Goal: Navigation & Orientation: Find specific page/section

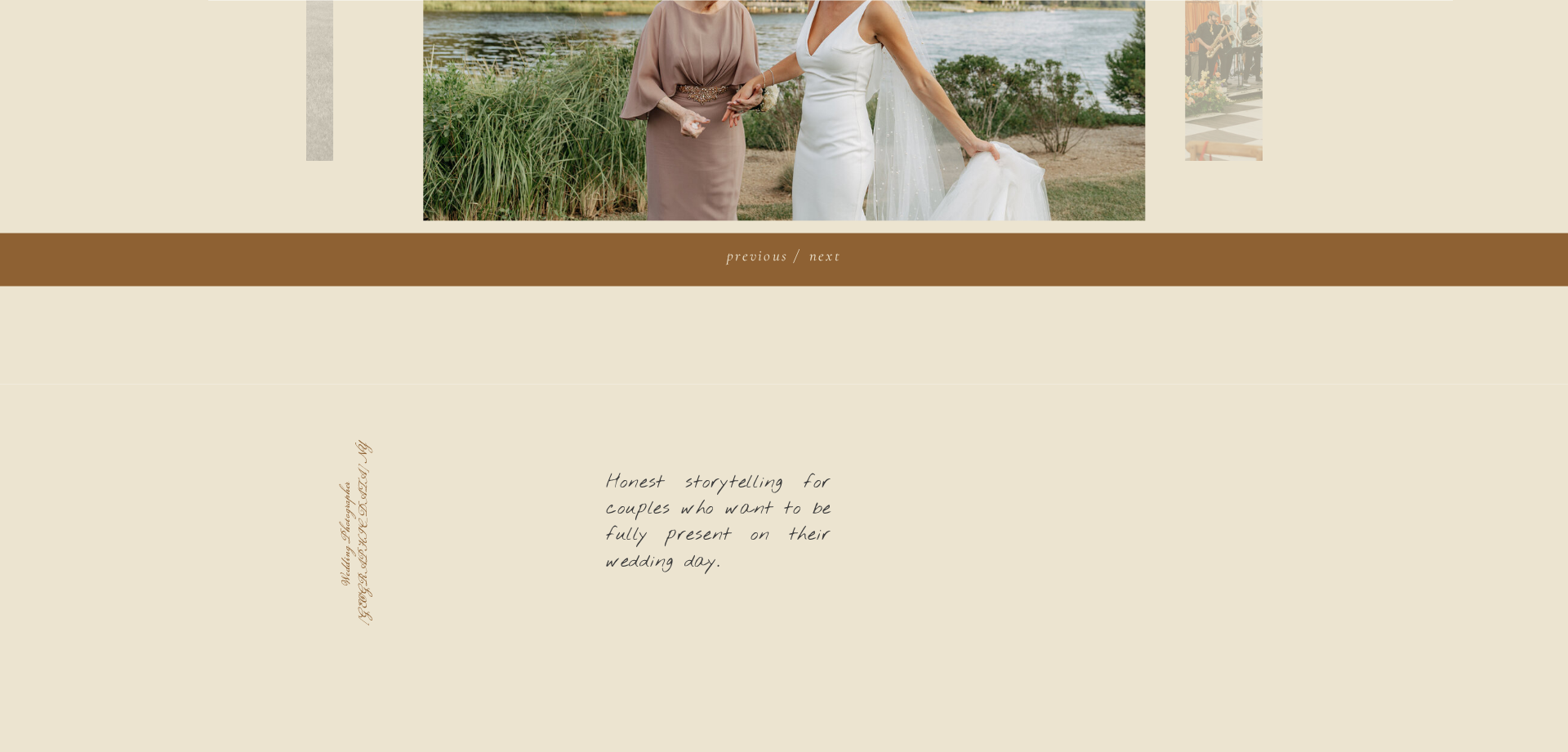
scroll to position [1082, 0]
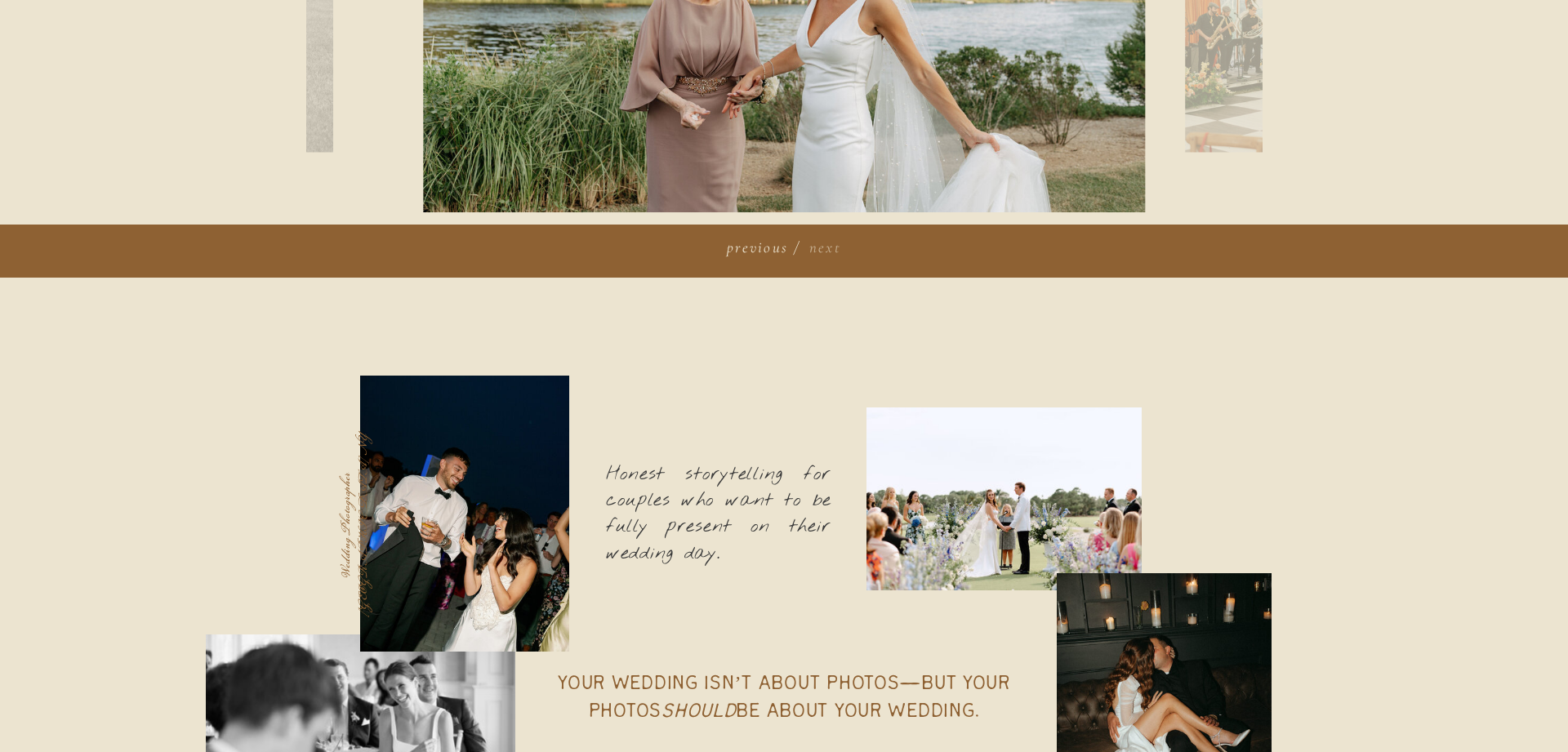
click at [826, 251] on h3 "next" at bounding box center [823, 245] width 37 height 19
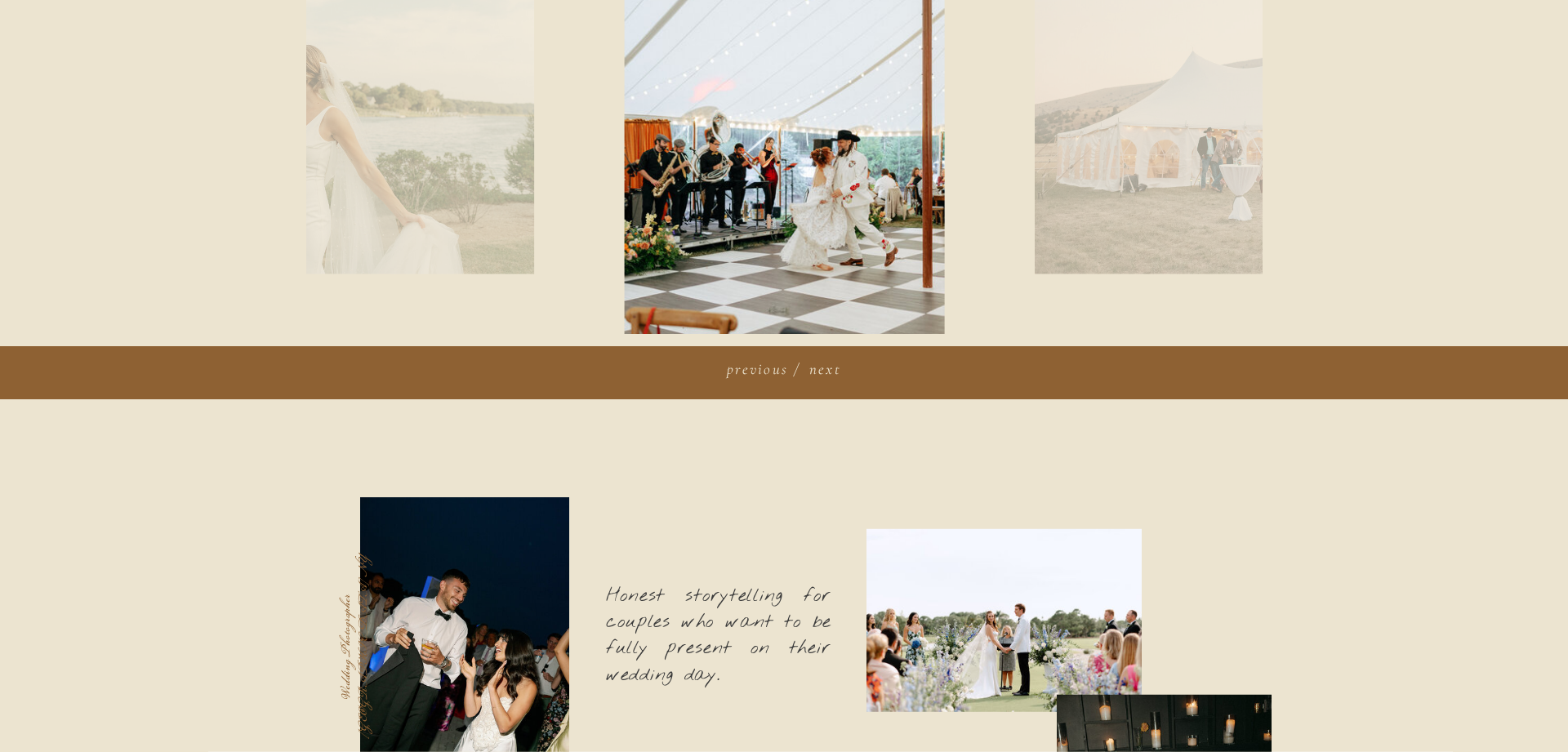
scroll to position [832, 0]
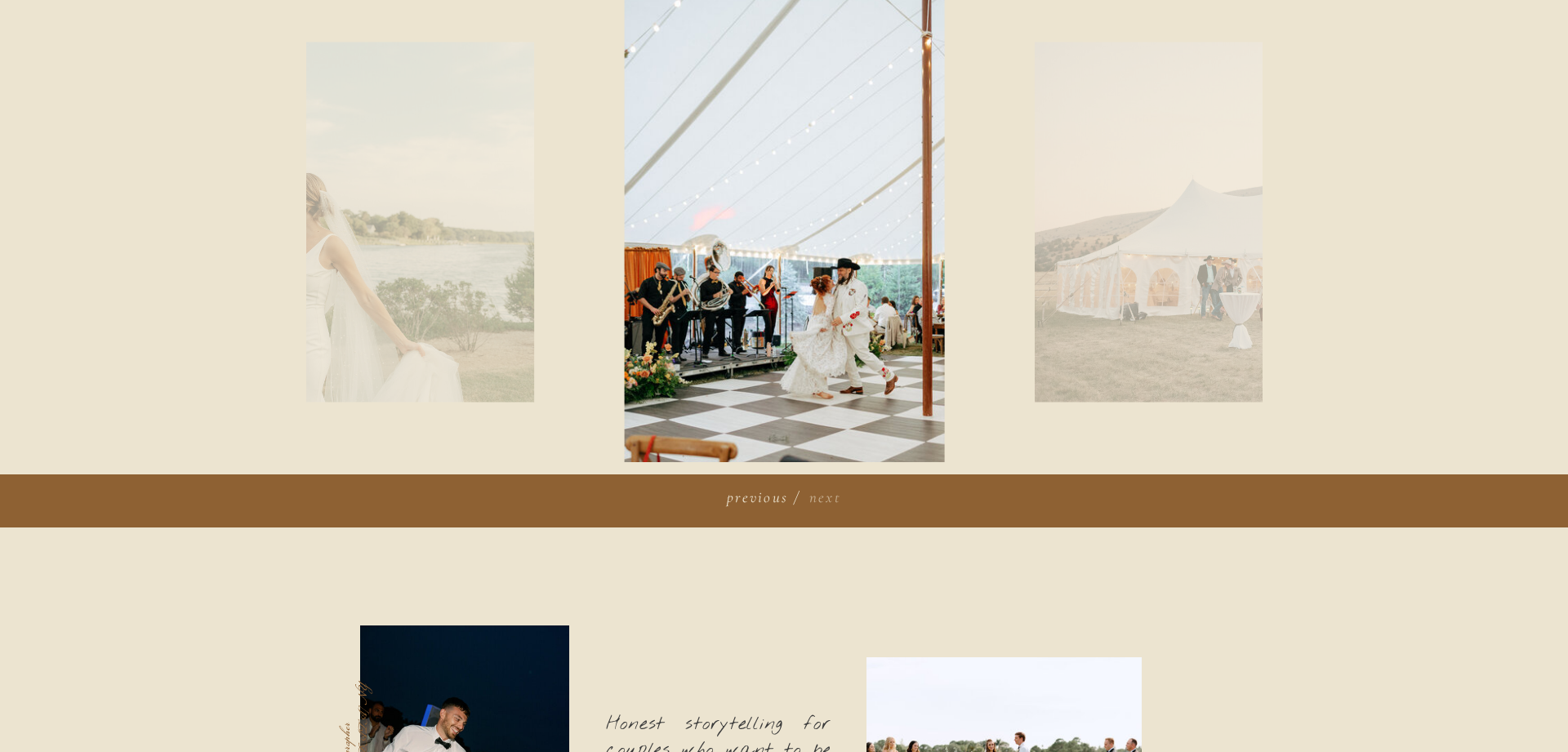
click at [830, 497] on h3 "next" at bounding box center [823, 495] width 37 height 19
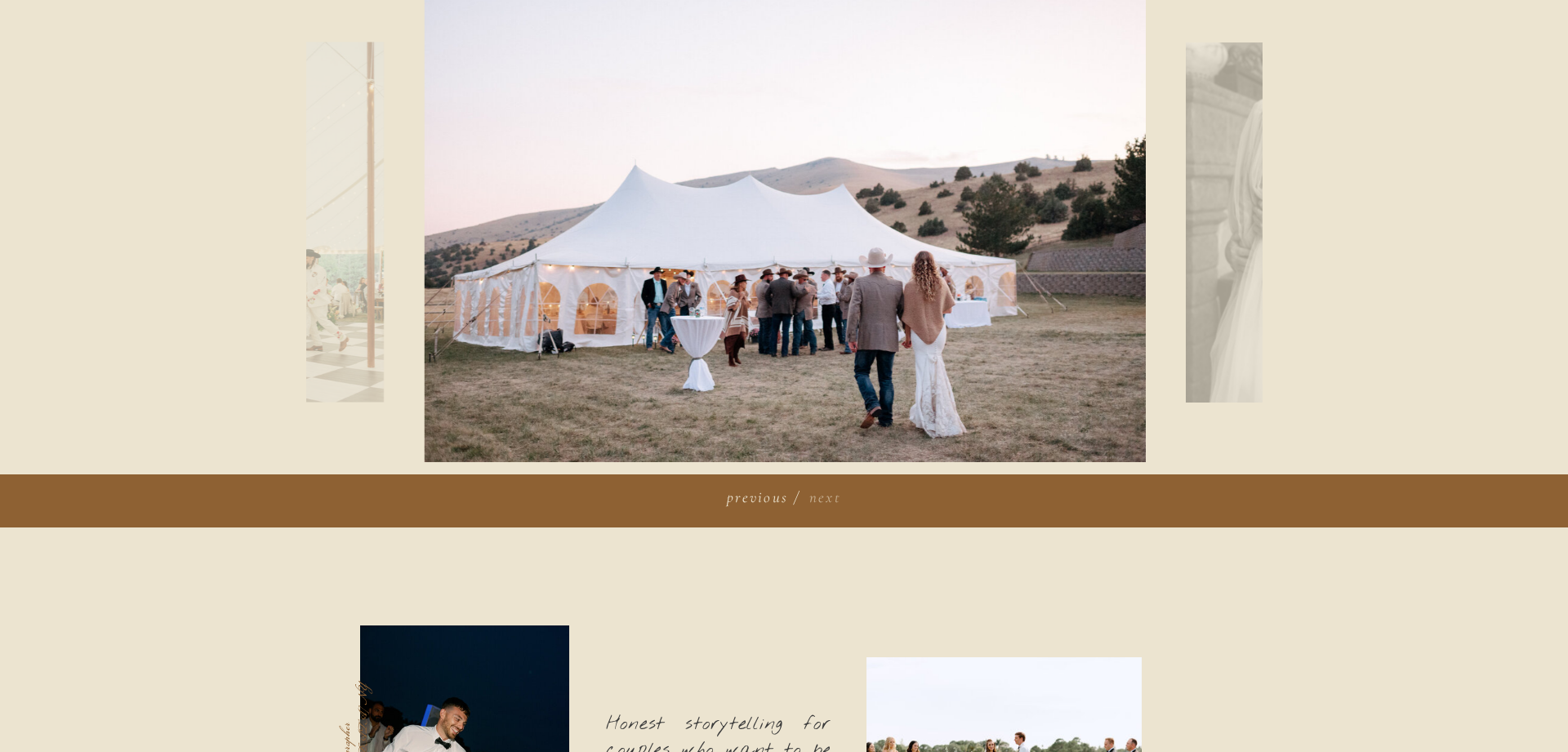
click at [830, 497] on h3 "next" at bounding box center [823, 495] width 37 height 19
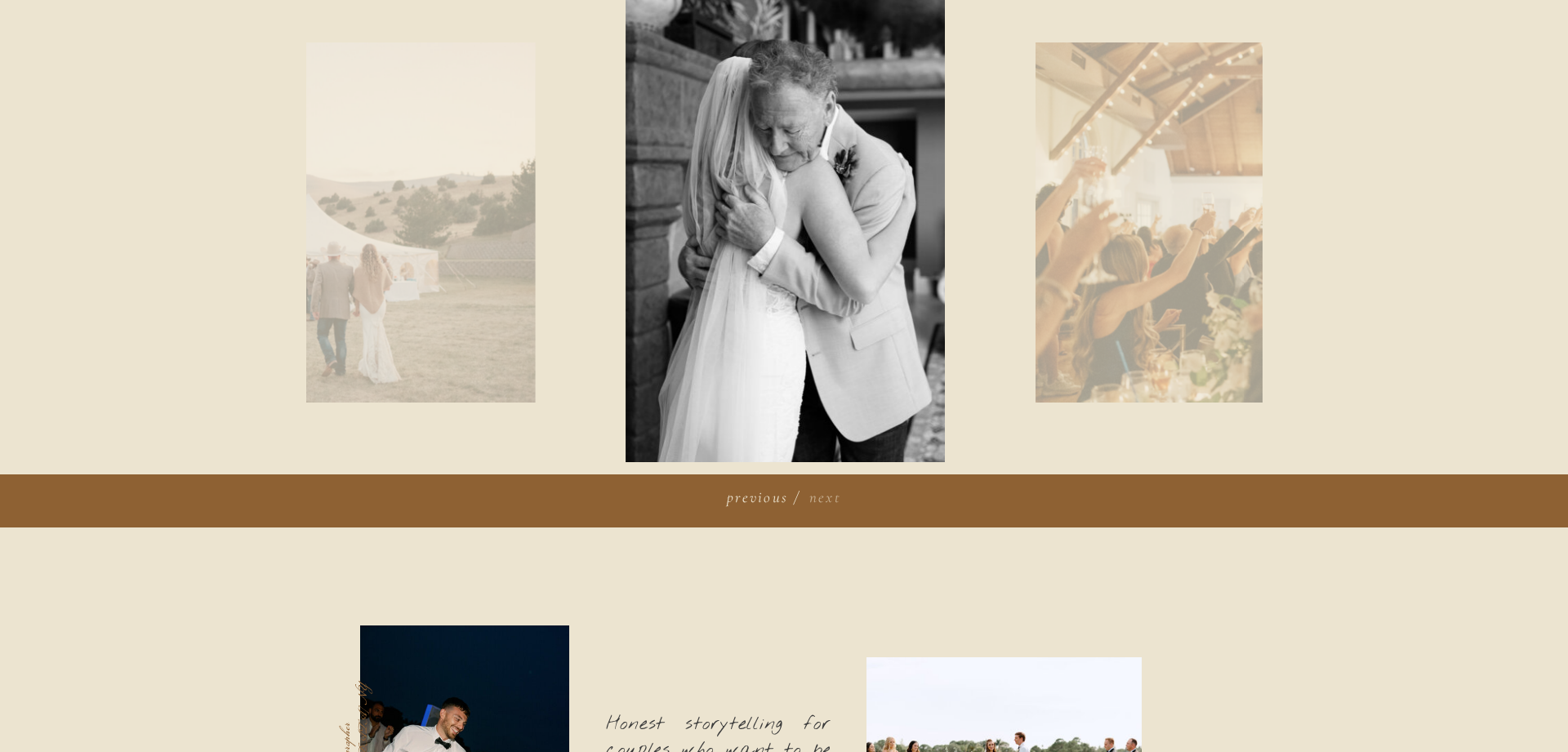
click at [830, 497] on h3 "next" at bounding box center [823, 495] width 37 height 19
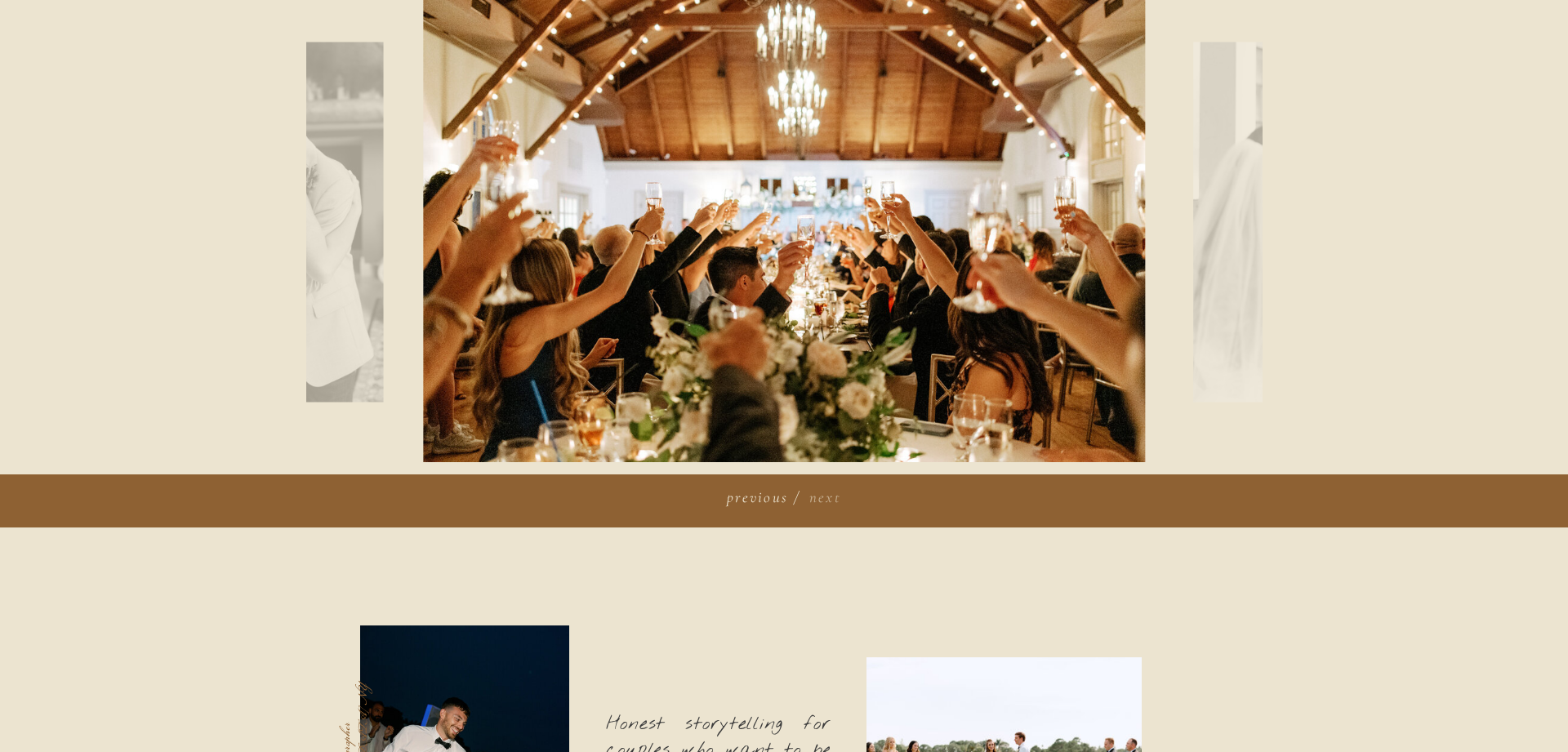
click at [830, 497] on h3 "next" at bounding box center [823, 495] width 37 height 19
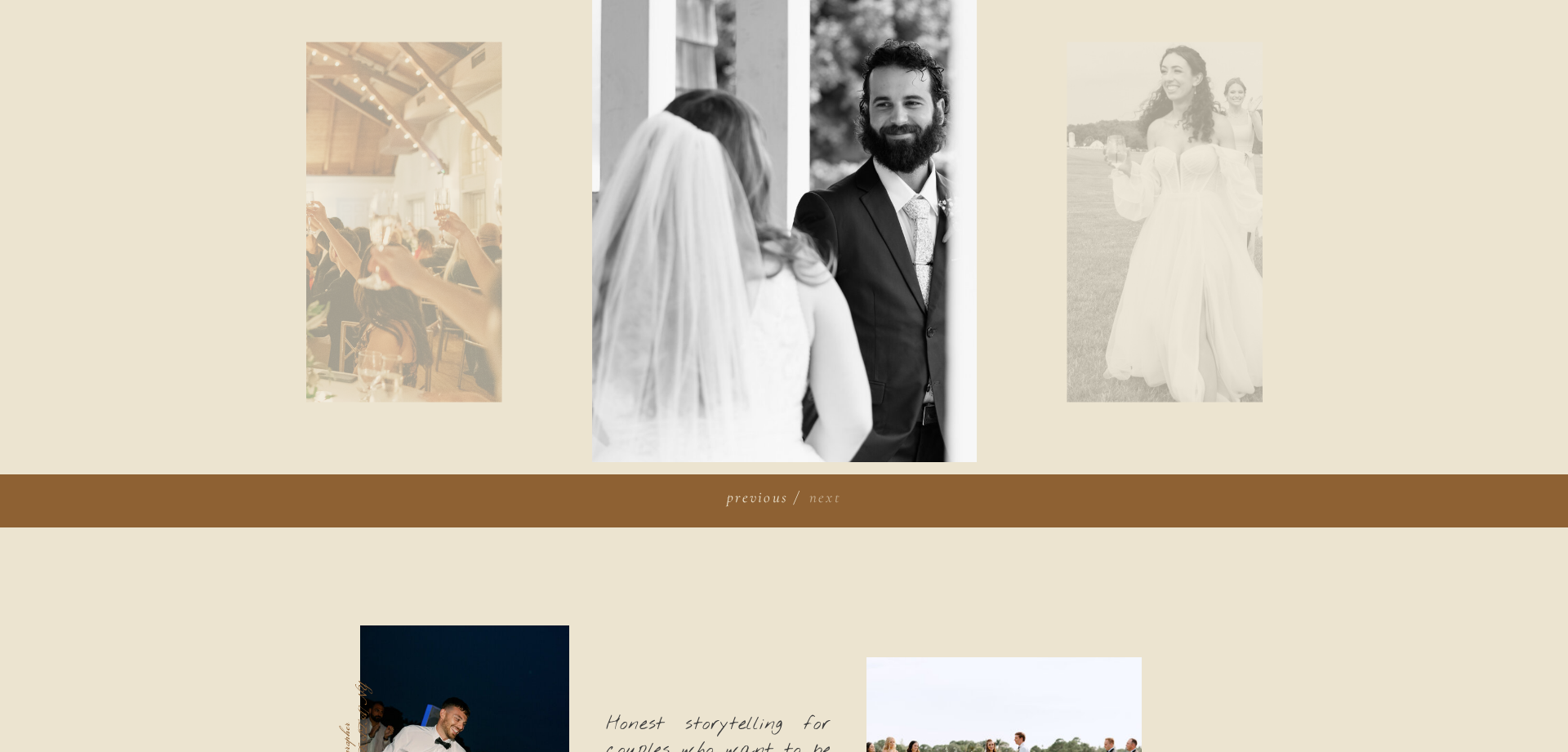
click at [830, 497] on h3 "next" at bounding box center [823, 495] width 37 height 19
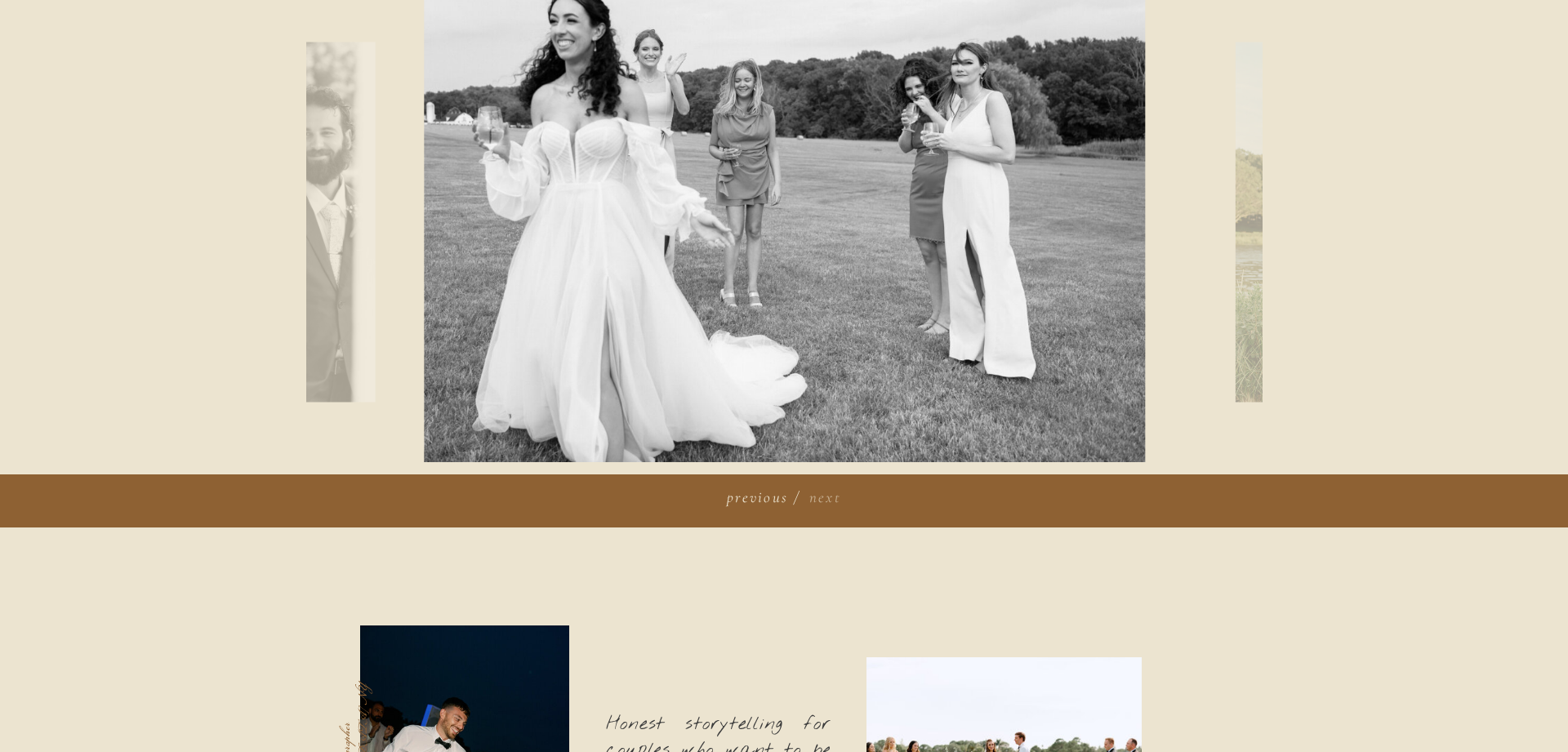
click at [830, 497] on h3 "next" at bounding box center [823, 495] width 37 height 19
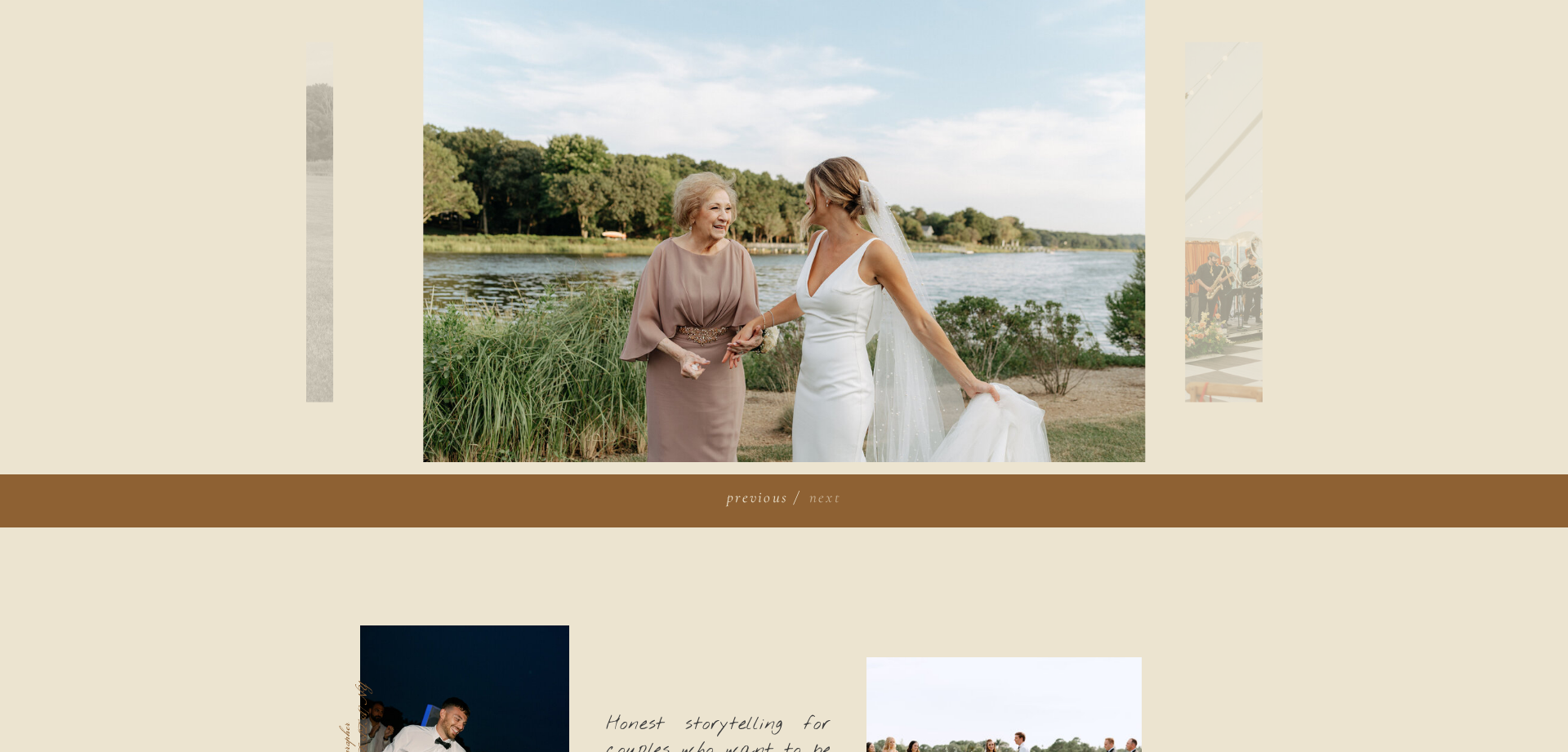
click at [830, 497] on h3 "next" at bounding box center [823, 495] width 37 height 19
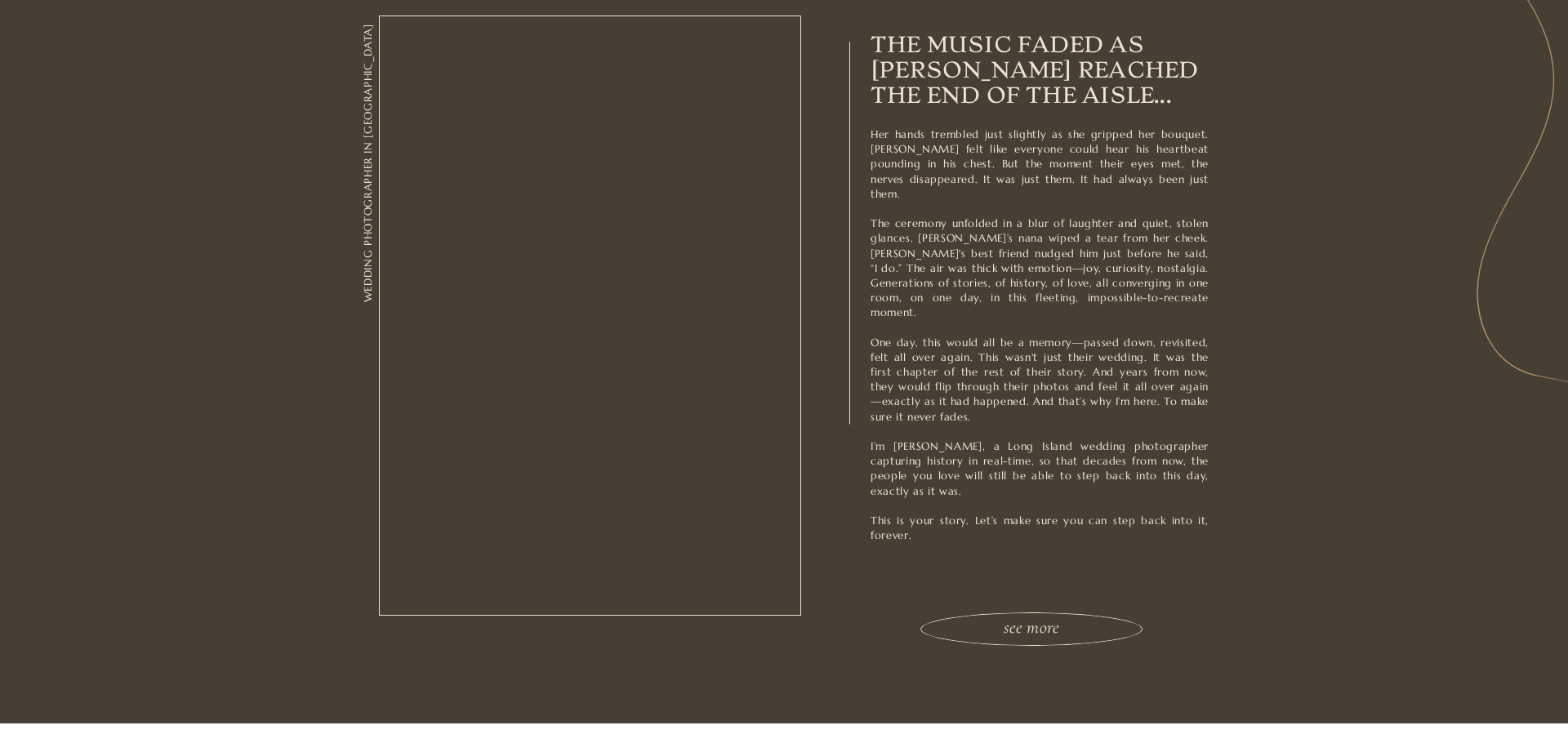
scroll to position [3080, 0]
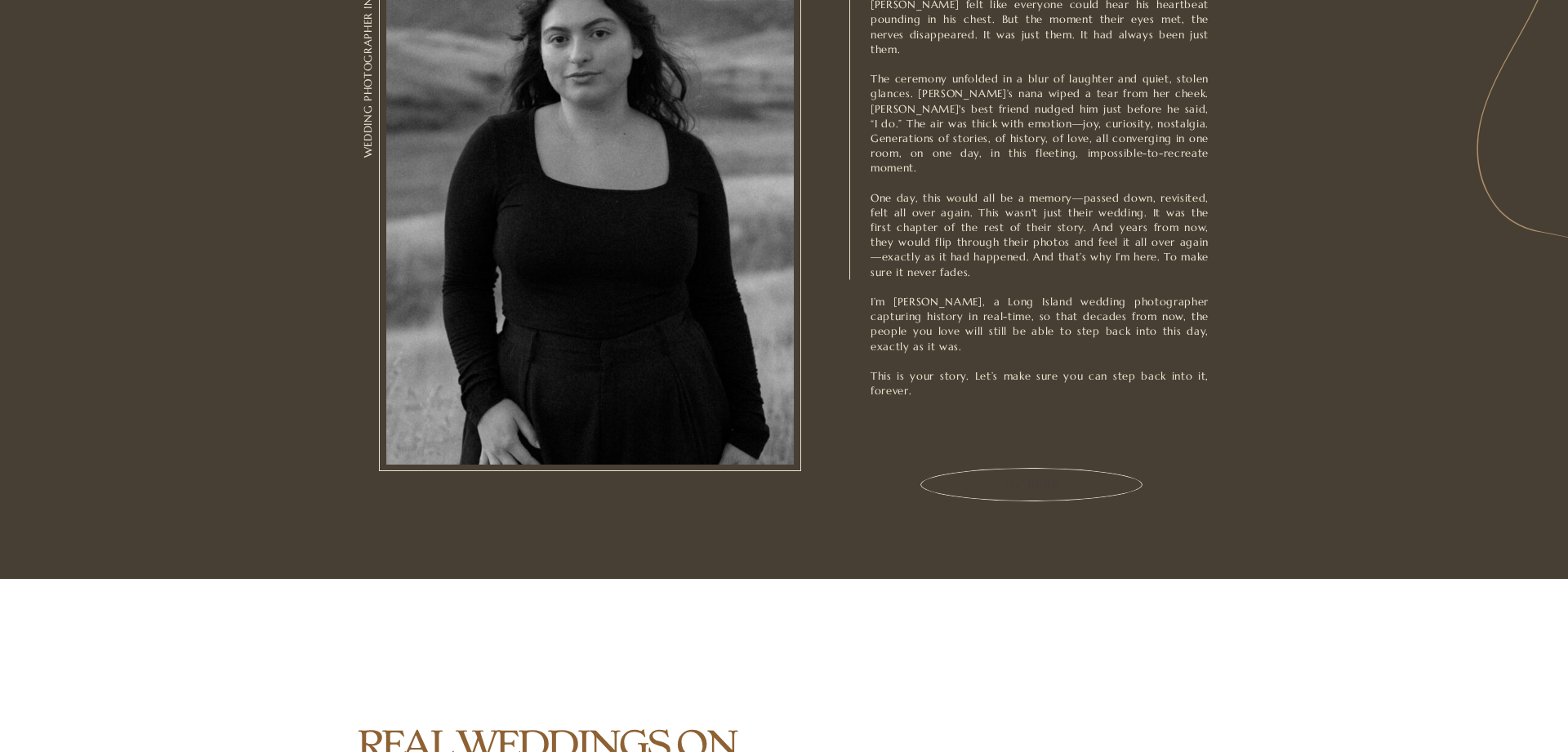
click at [1066, 482] on h3 "see more" at bounding box center [1031, 484] width 270 height 27
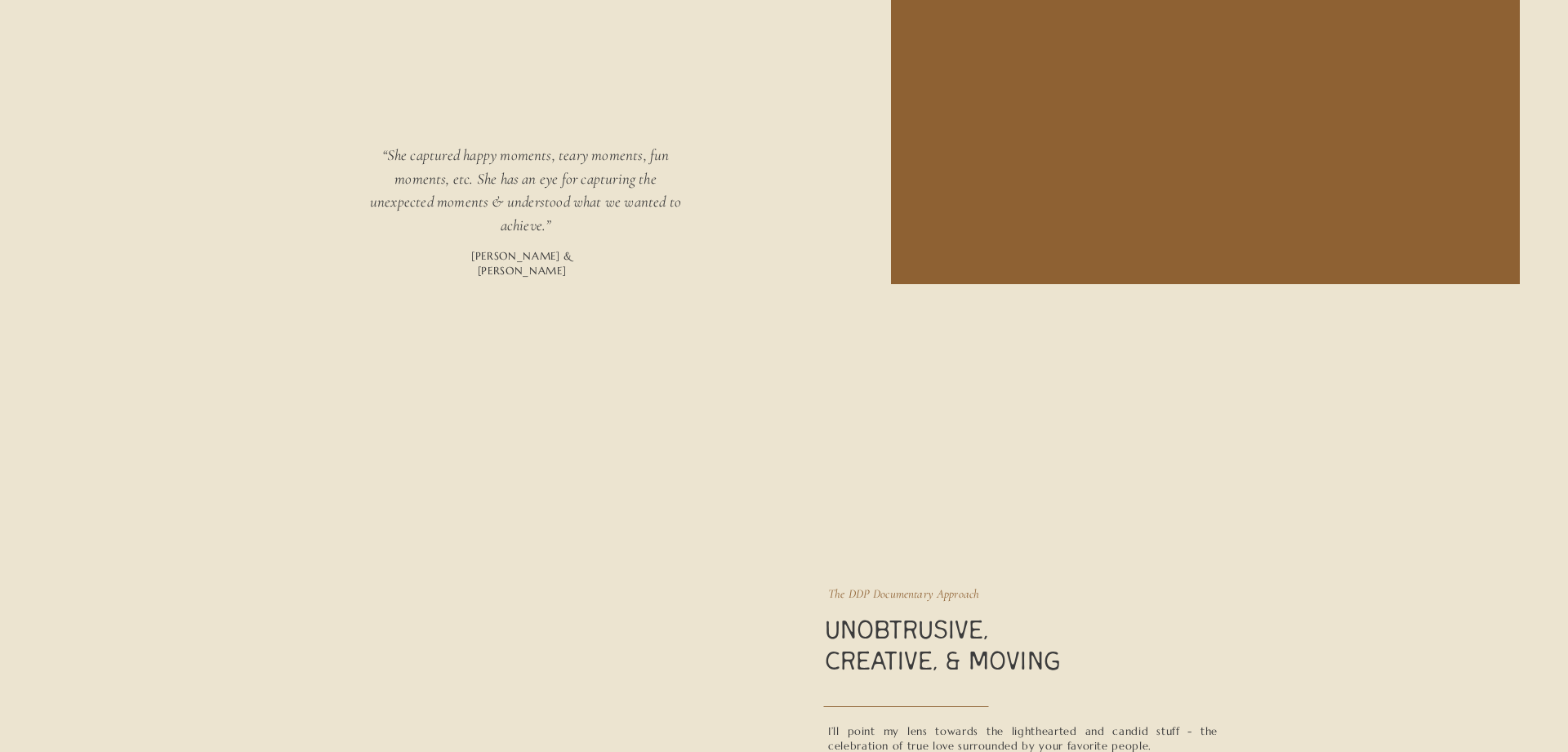
scroll to position [1416, 0]
